Goal: Complete application form

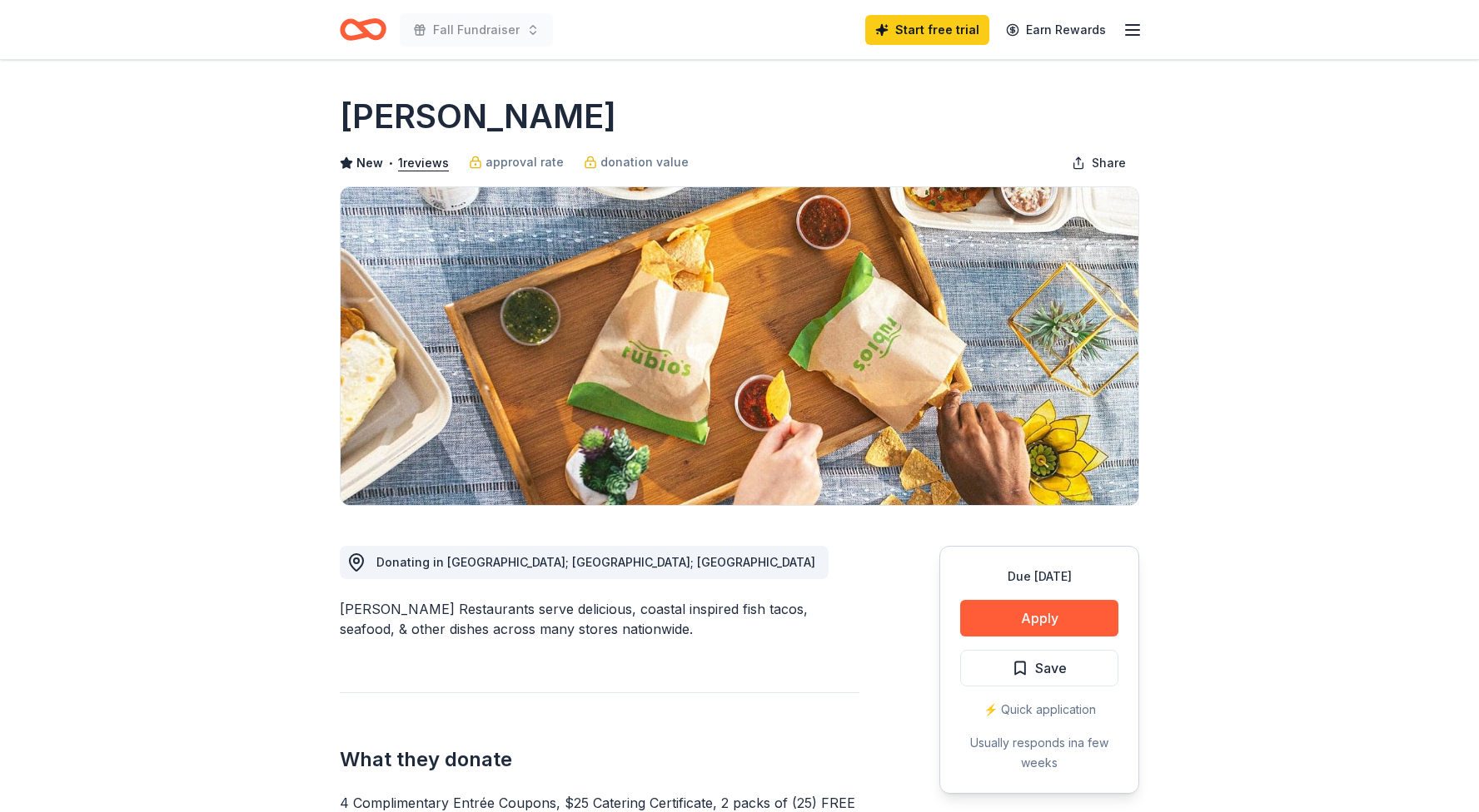
click at [359, 28] on icon "Home" at bounding box center [370, 29] width 26 height 17
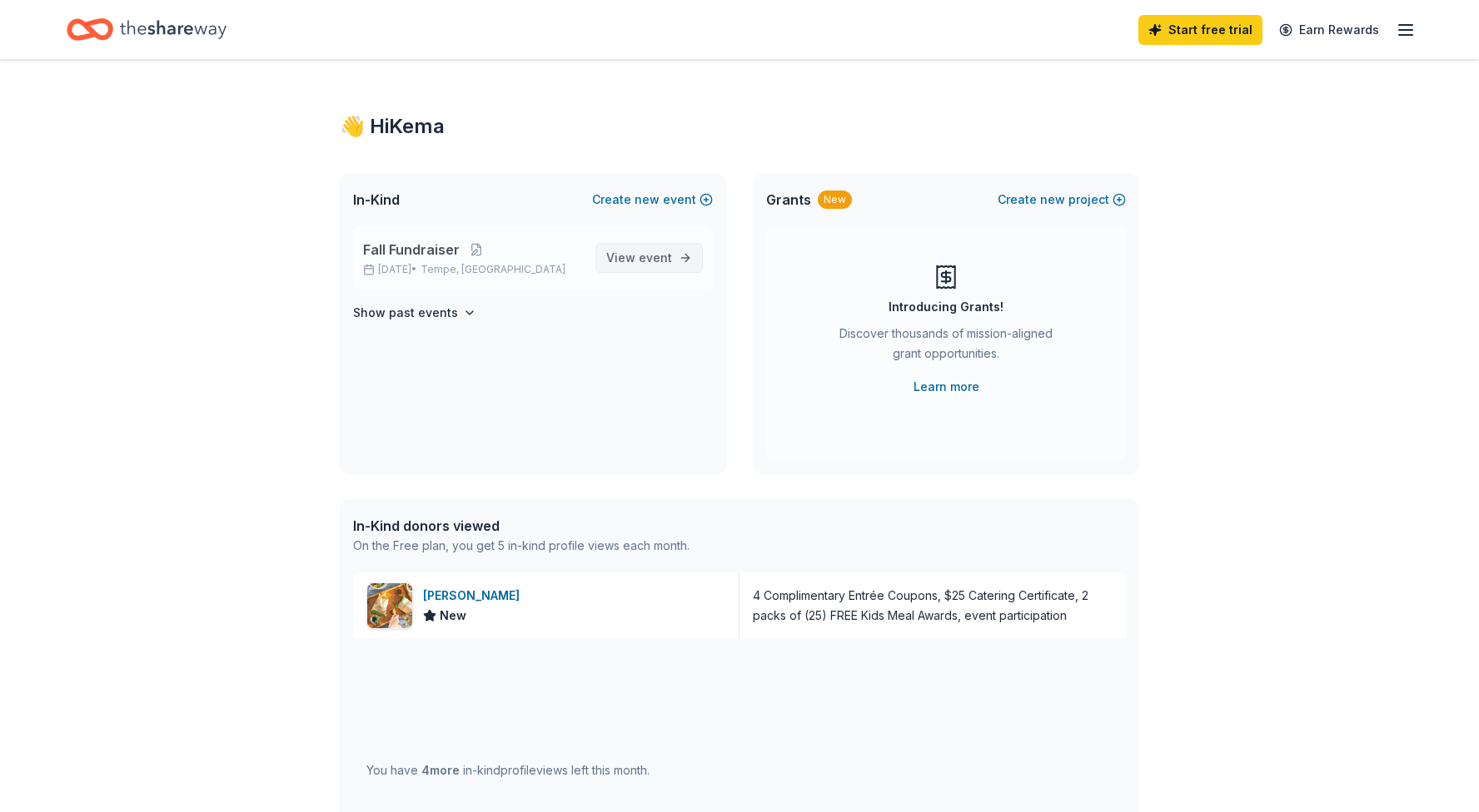
click at [624, 259] on span "View event" at bounding box center [639, 257] width 66 height 20
click at [569, 608] on div "Rubio's New" at bounding box center [547, 606] width 387 height 66
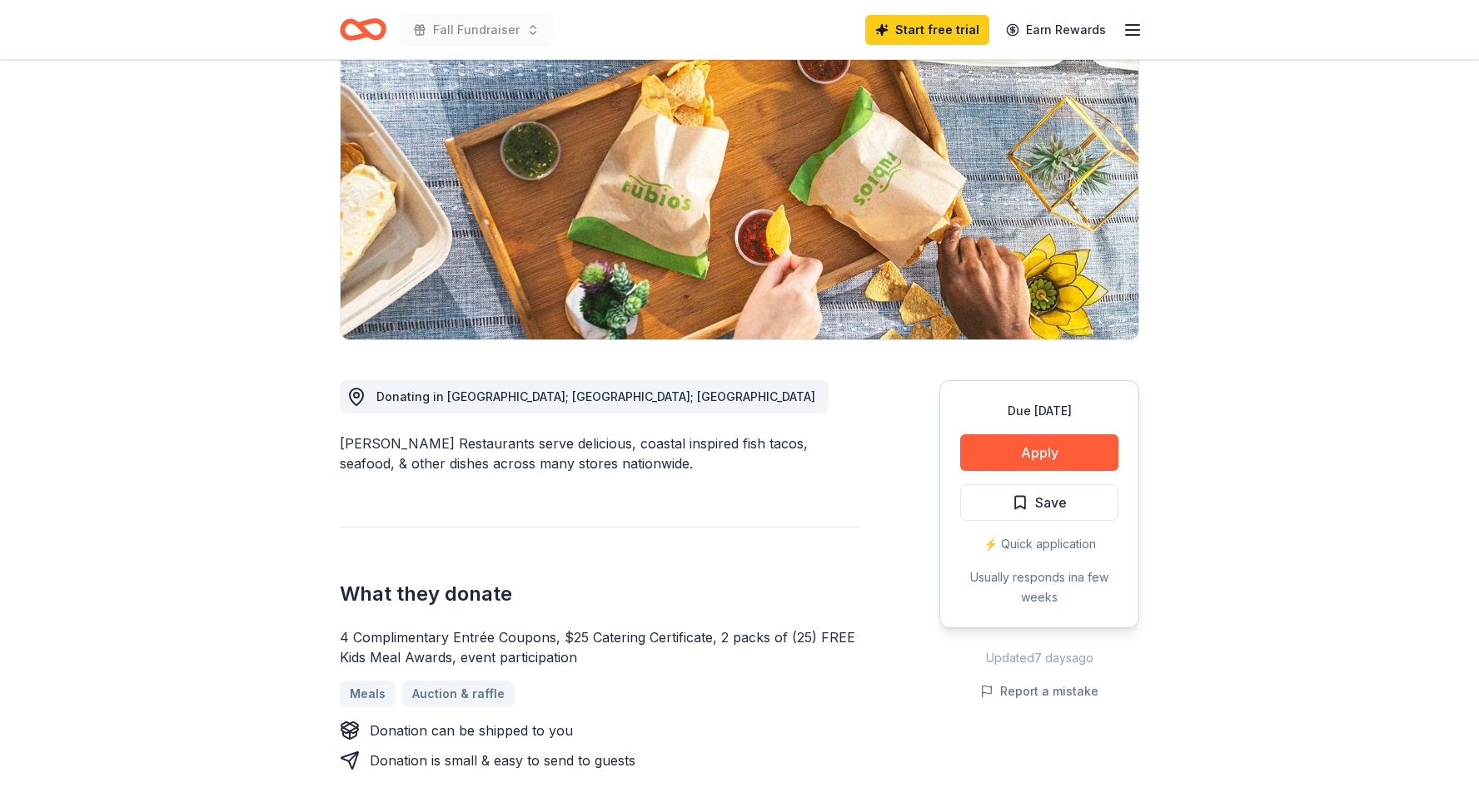
scroll to position [170, 0]
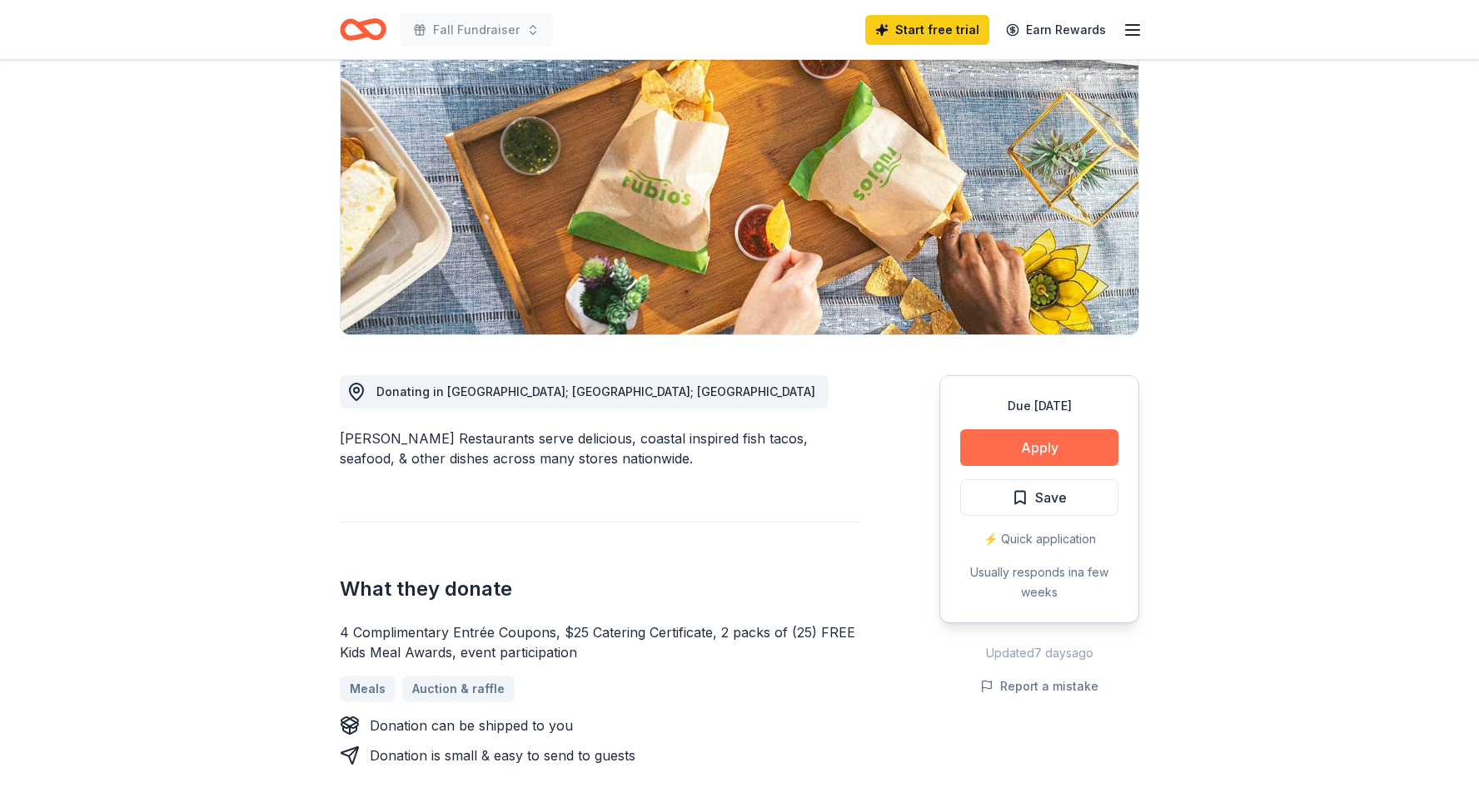
click at [1055, 450] on button "Apply" at bounding box center [1039, 448] width 158 height 37
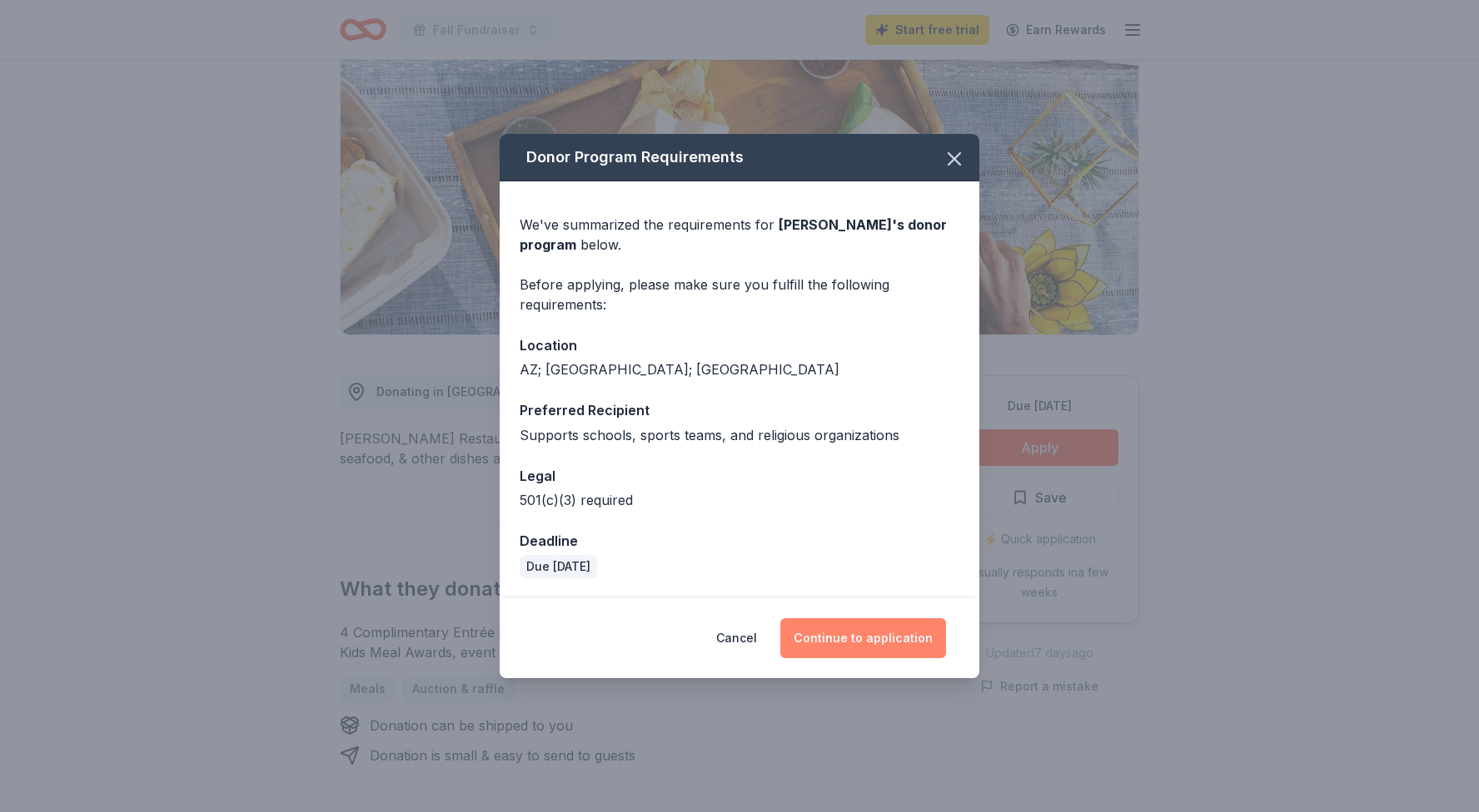
click at [891, 638] on button "Continue to application" at bounding box center [863, 638] width 166 height 40
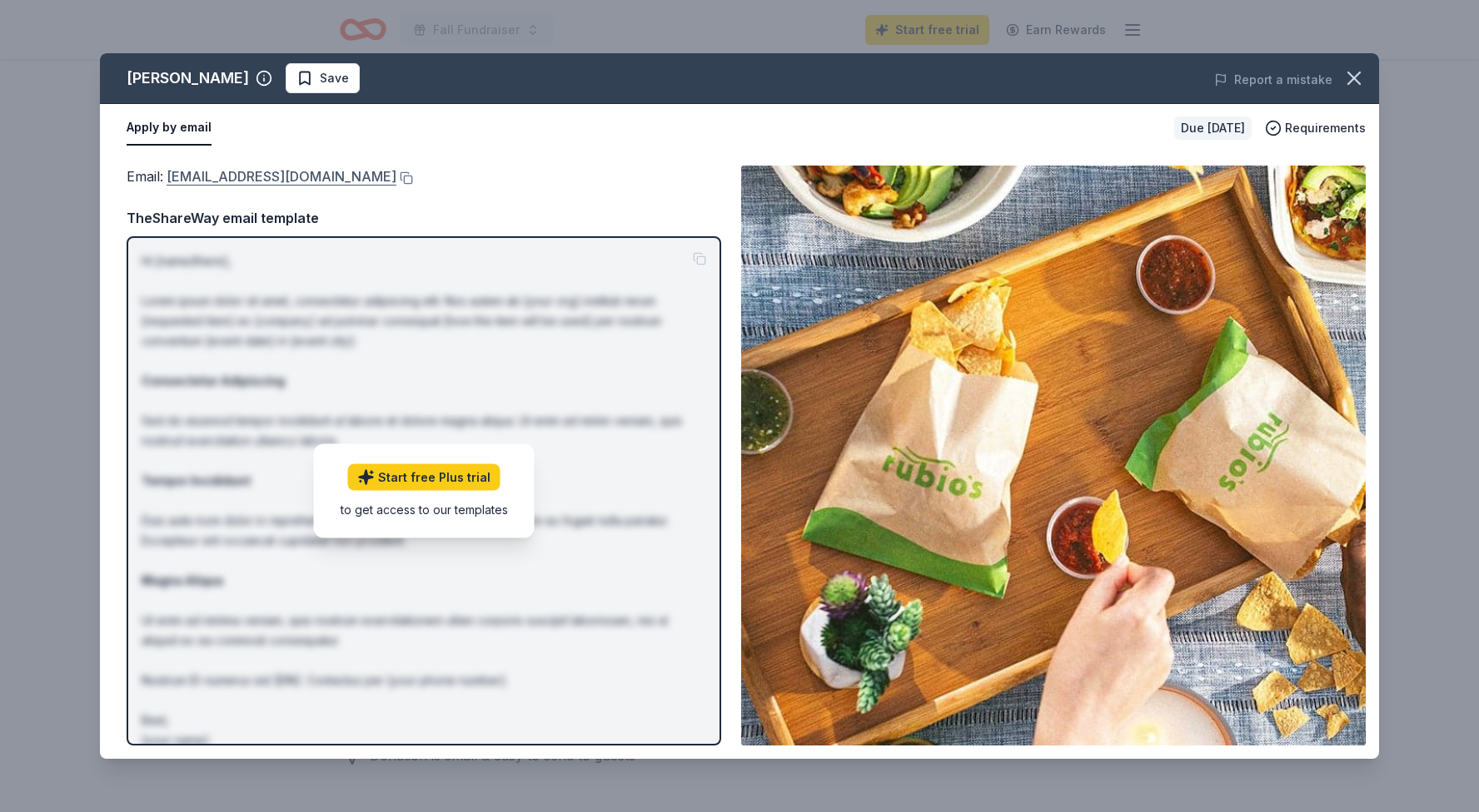
click at [295, 175] on link "[EMAIL_ADDRESS][DOMAIN_NAME]" at bounding box center [282, 176] width 230 height 21
click at [255, 83] on icon "button" at bounding box center [264, 78] width 17 height 17
click at [496, 157] on div "Email : [EMAIL_ADDRESS][DOMAIN_NAME] Email : [EMAIL_ADDRESS][DOMAIN_NAME] TheSh…" at bounding box center [739, 455] width 1279 height 607
click at [198, 131] on button "Apply by email" at bounding box center [169, 128] width 85 height 35
click at [1329, 131] on span "Requirements" at bounding box center [1325, 128] width 81 height 20
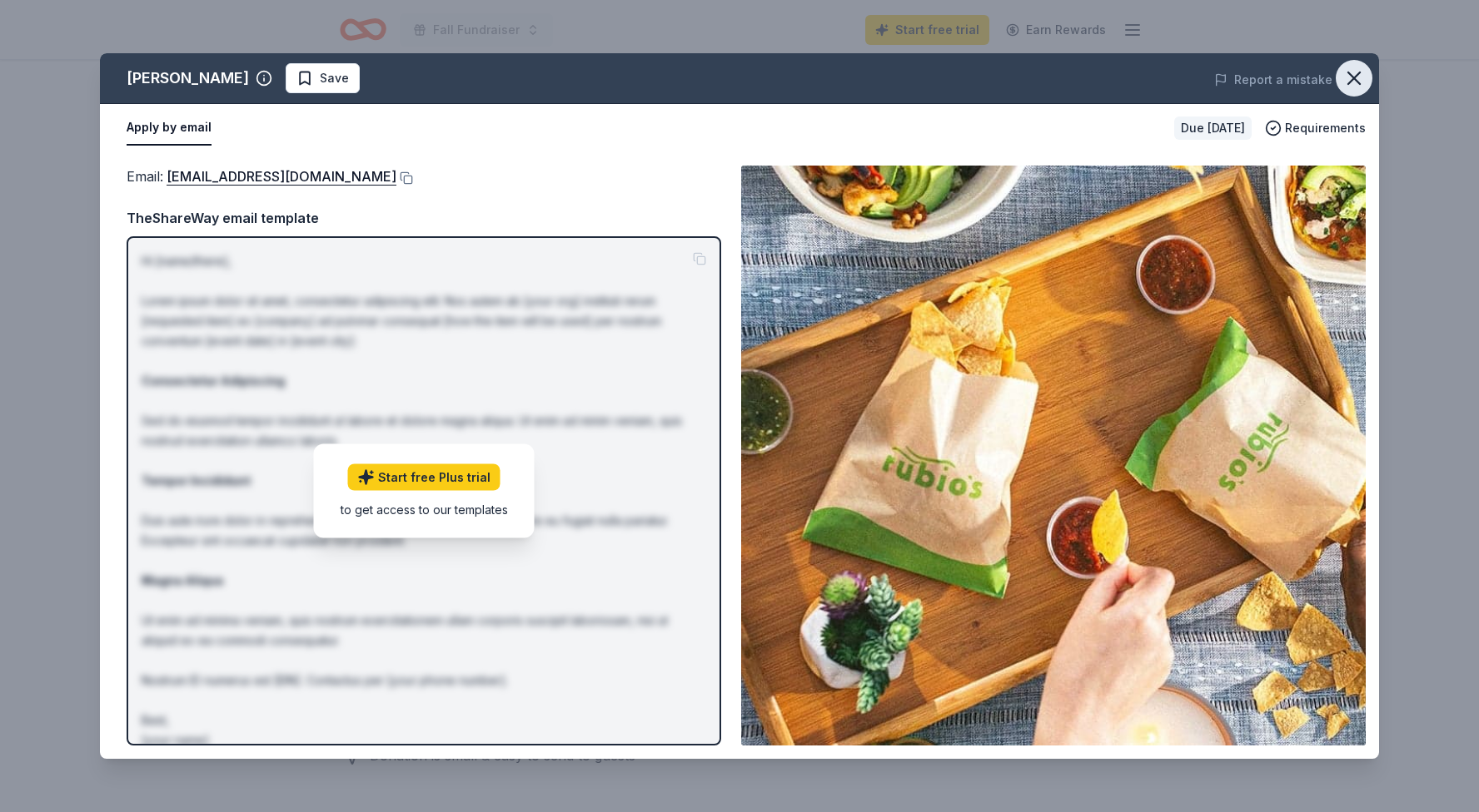
click at [1346, 87] on icon "button" at bounding box center [1353, 77] width 23 height 23
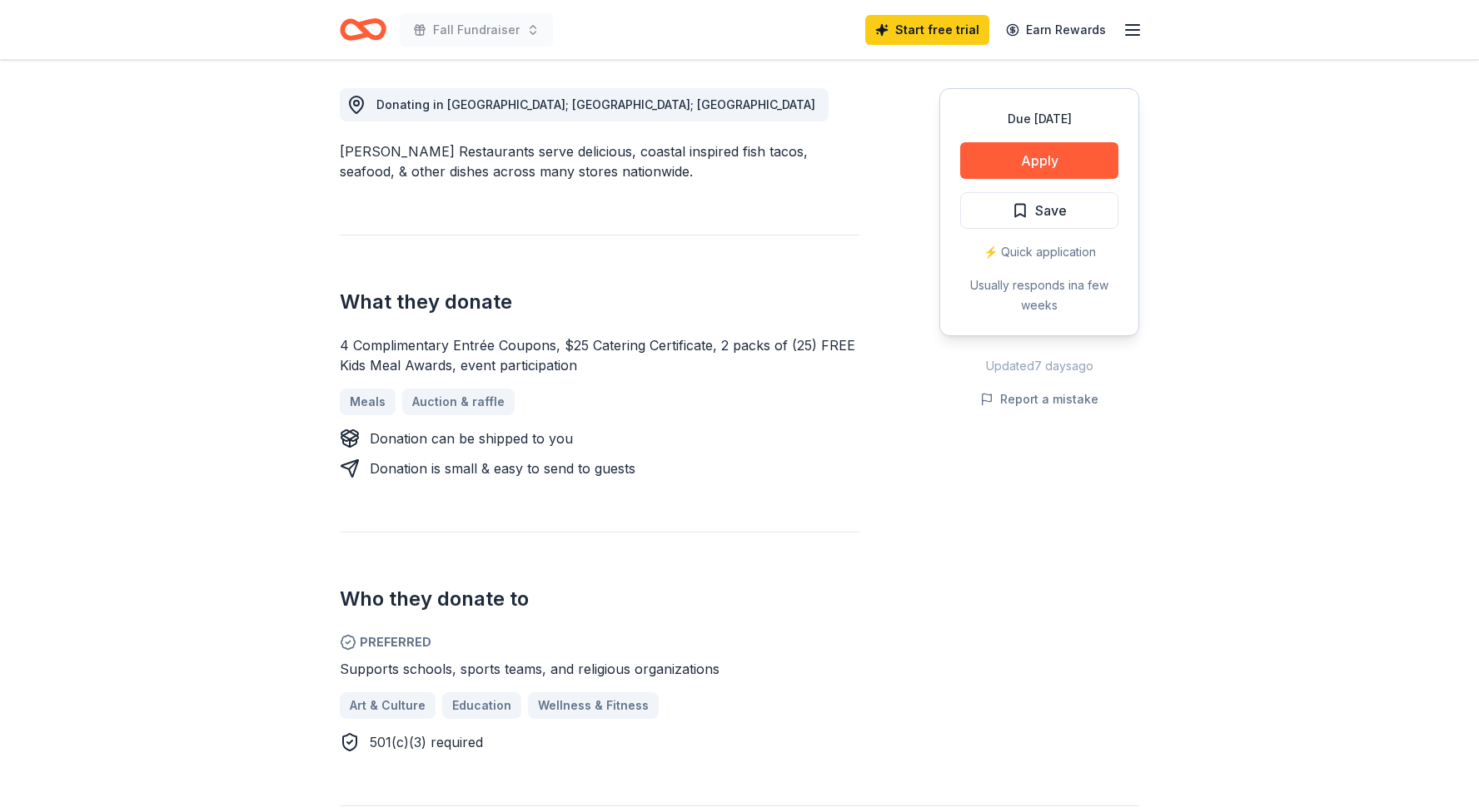
scroll to position [457, 0]
